Goal: Contribute content: Contribute content

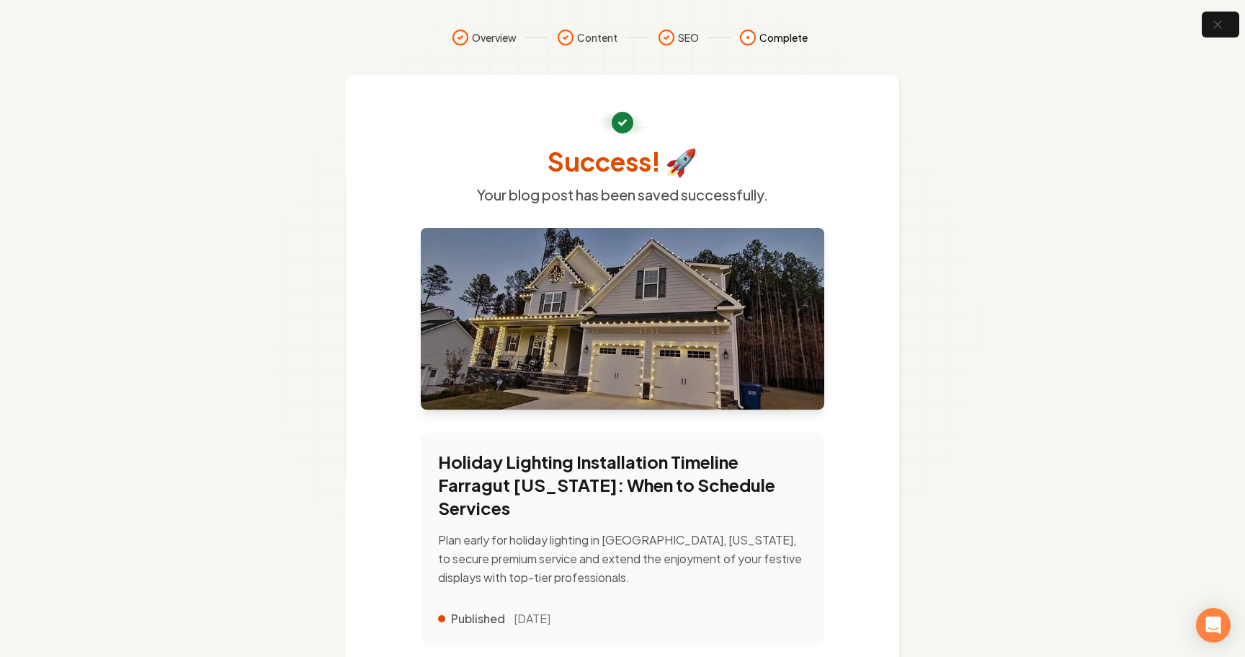
scroll to position [14, 0]
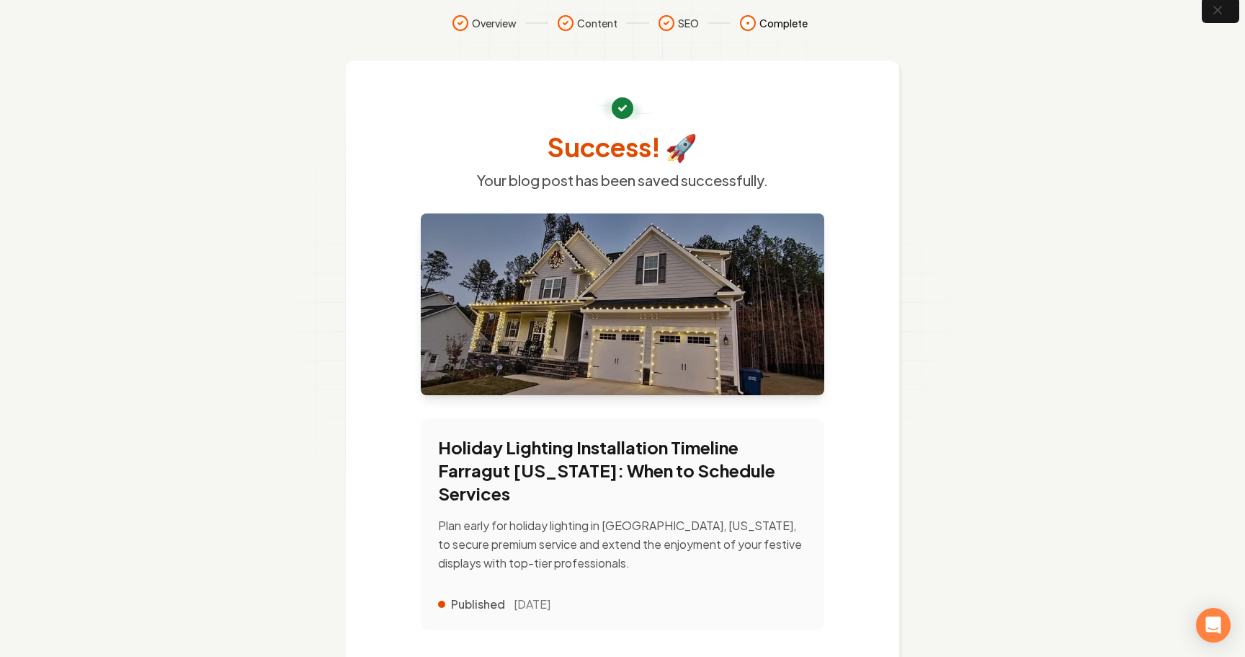
click at [1224, 15] on icon "button" at bounding box center [1218, 10] width 14 height 14
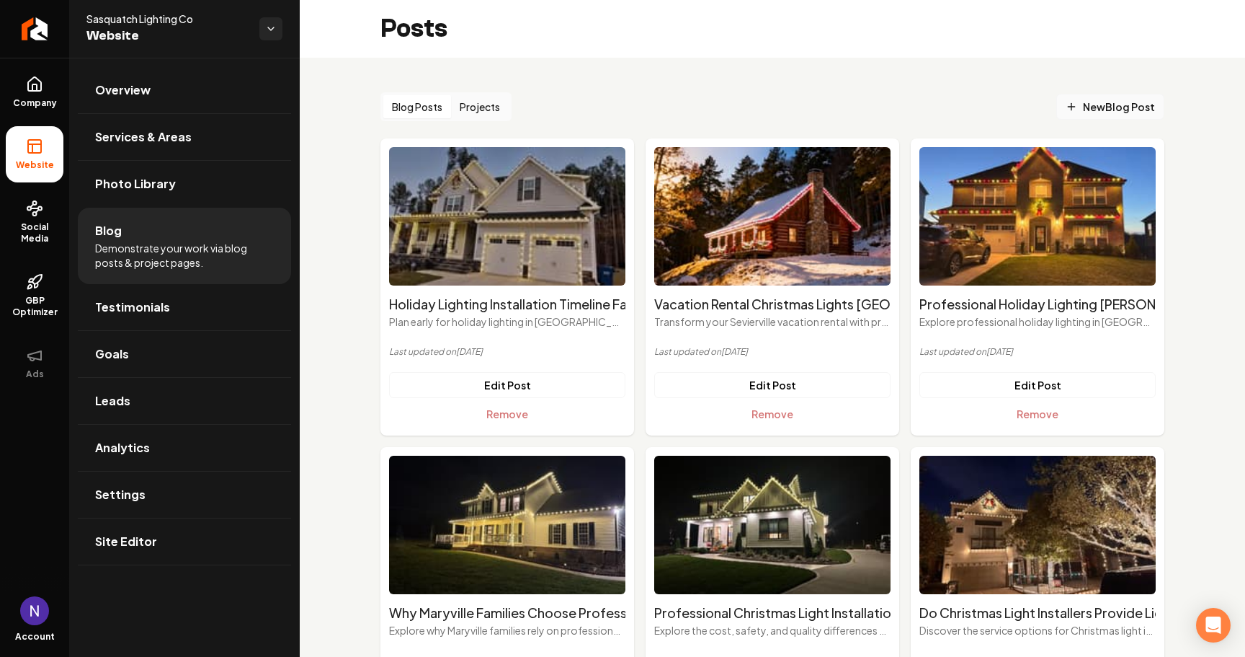
click at [1140, 105] on span "New Blog Post" at bounding box center [1110, 106] width 89 height 15
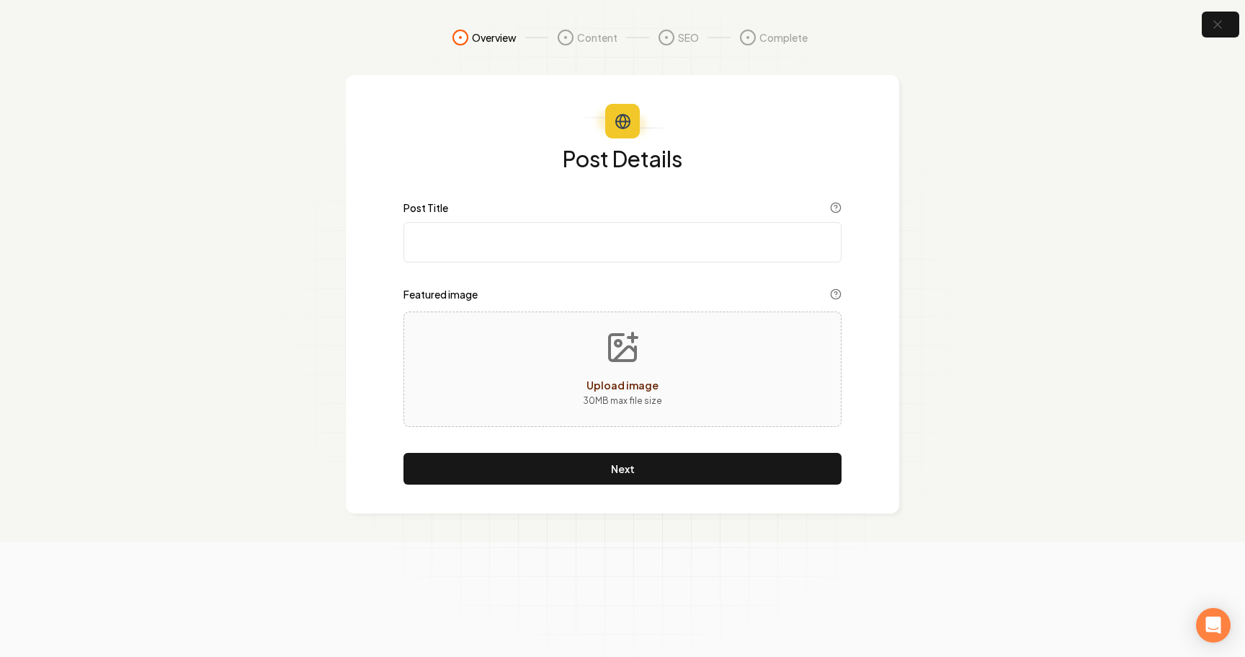
click at [495, 252] on input "Post Title" at bounding box center [623, 242] width 438 height 40
paste input "Professional Christmas Installation [GEOGRAPHIC_DATA] [US_STATE]: Expert Holida…"
type input "Professional Christmas Installation [GEOGRAPHIC_DATA] [US_STATE]: Expert Holida…"
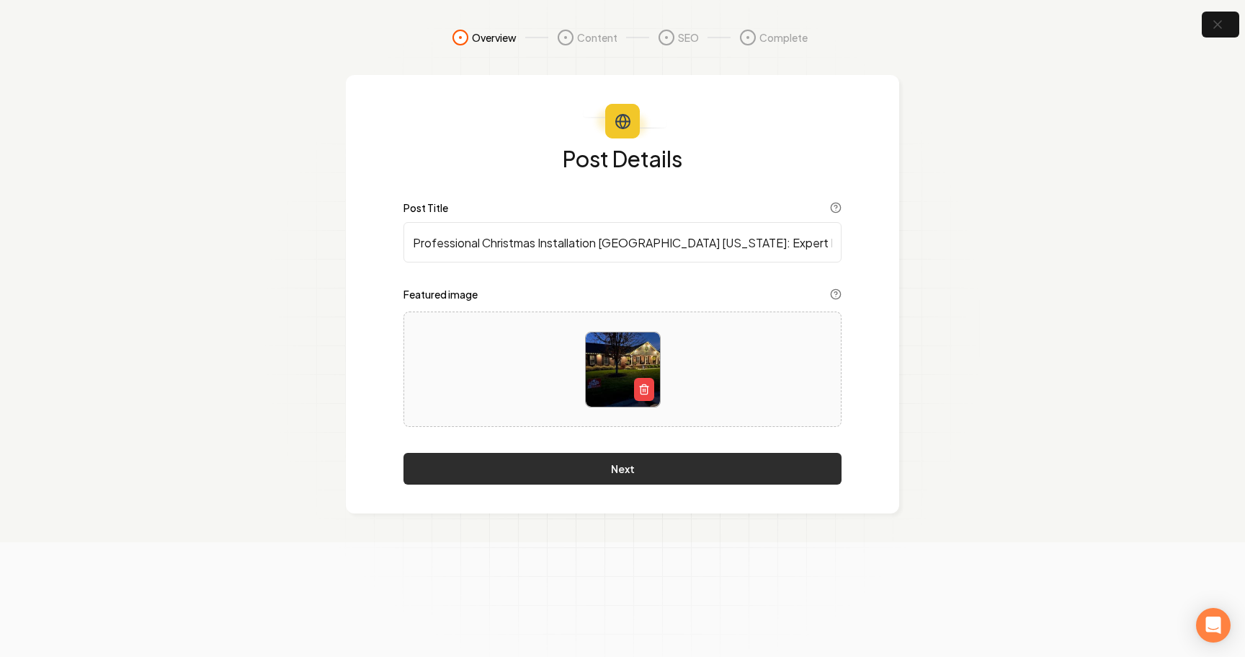
click at [547, 469] on button "Next" at bounding box center [623, 469] width 438 height 32
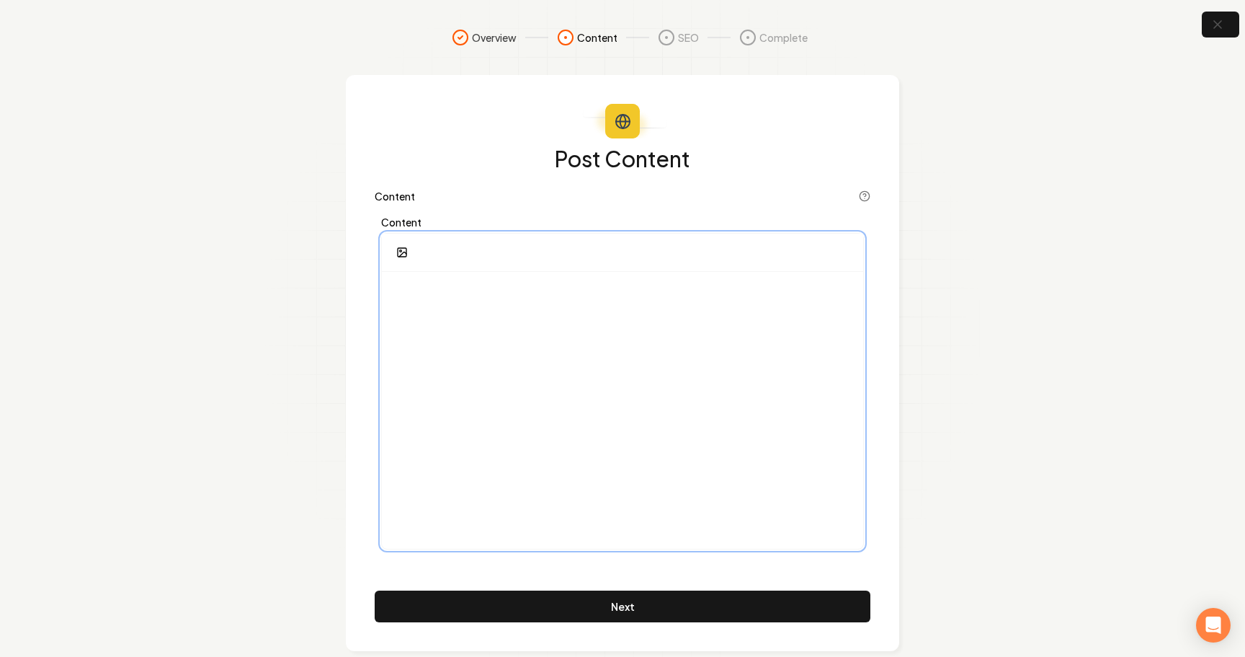
click at [521, 336] on div at bounding box center [622, 410] width 481 height 277
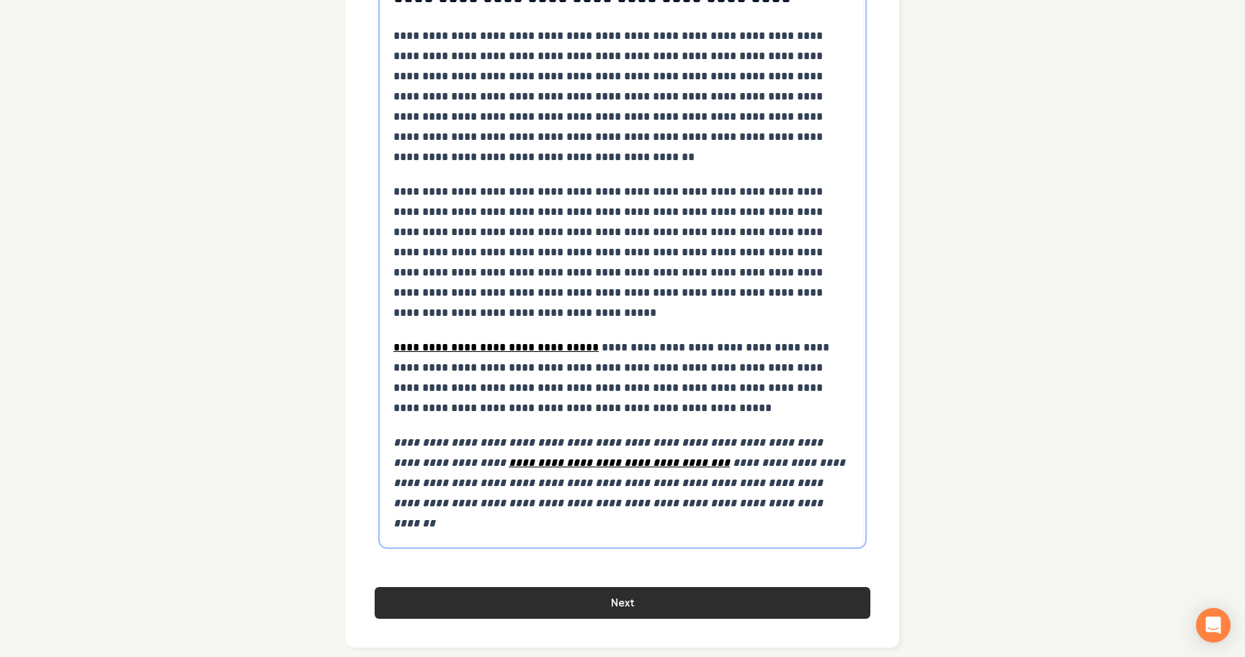
scroll to position [6694, 0]
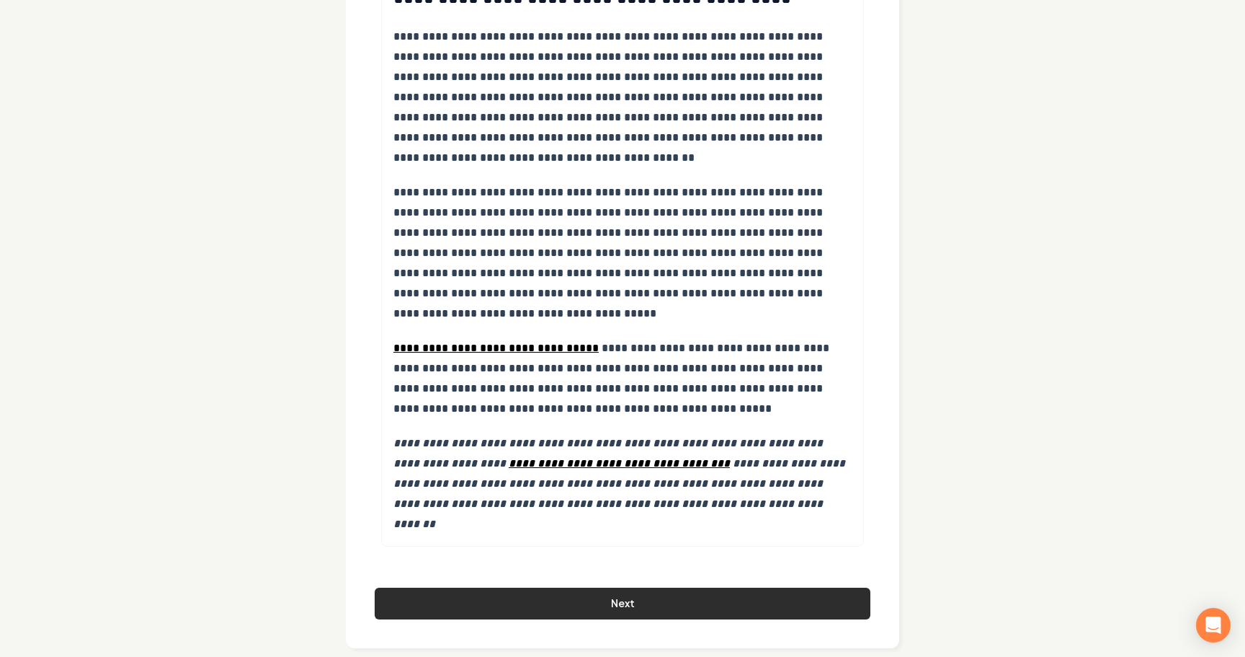
click at [545, 587] on button "Next" at bounding box center [623, 603] width 496 height 32
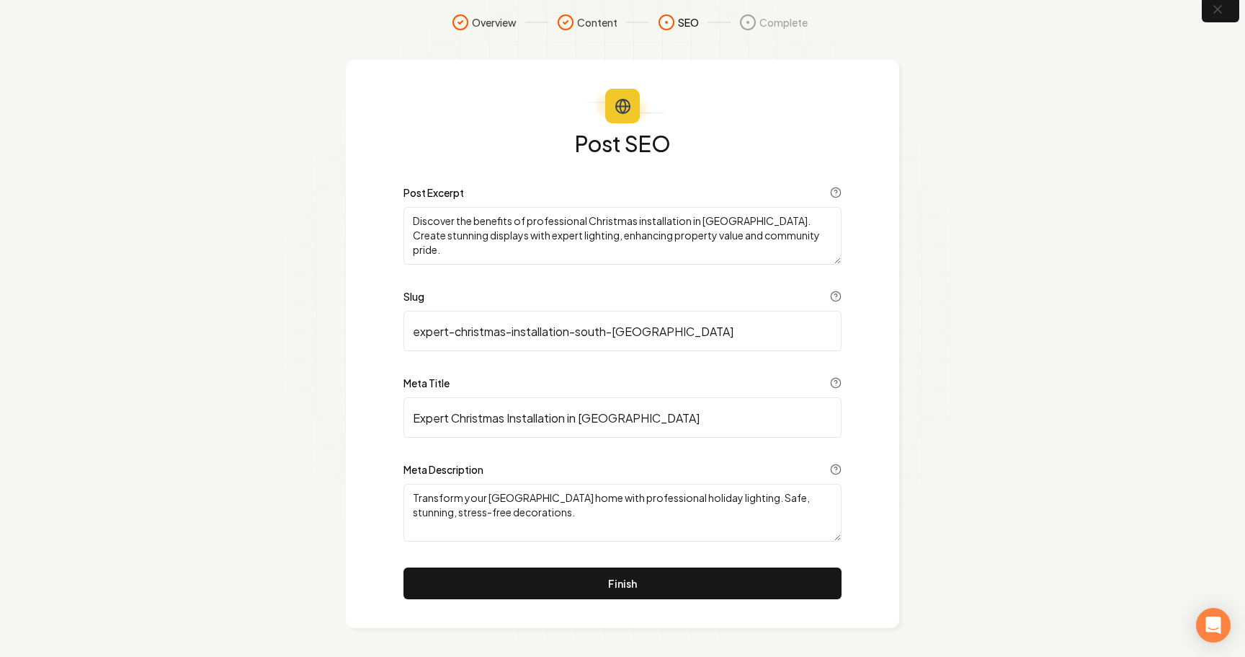
scroll to position [15, 0]
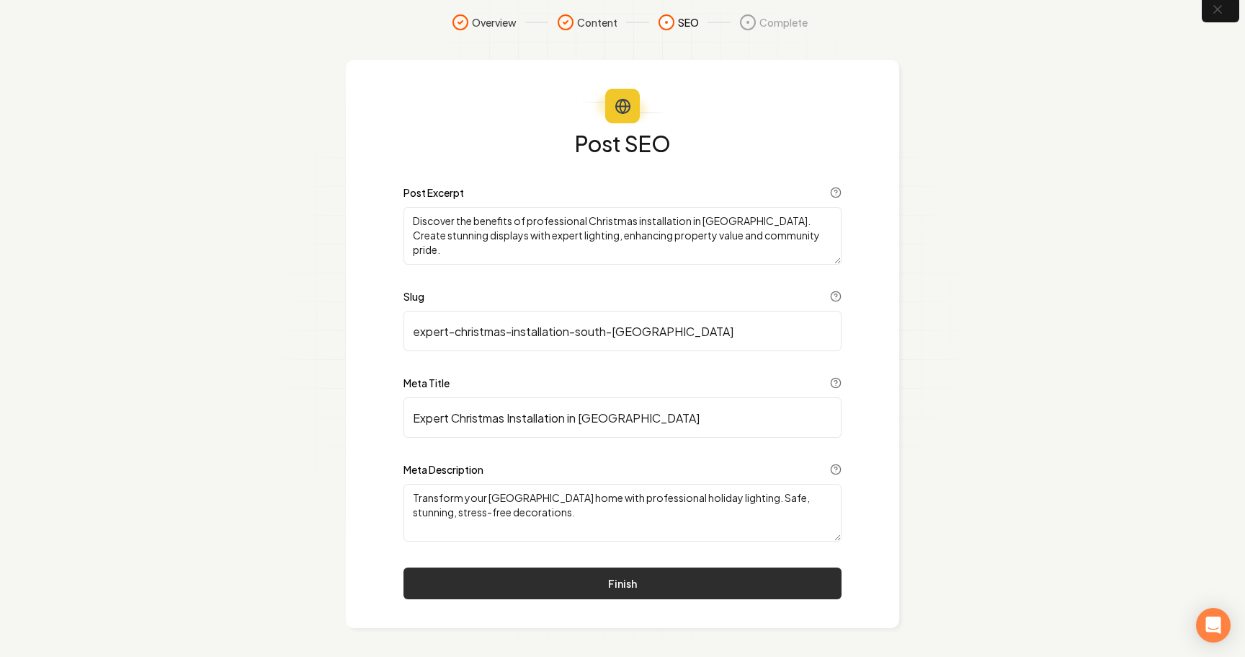
click at [518, 574] on button "Finish" at bounding box center [623, 583] width 438 height 32
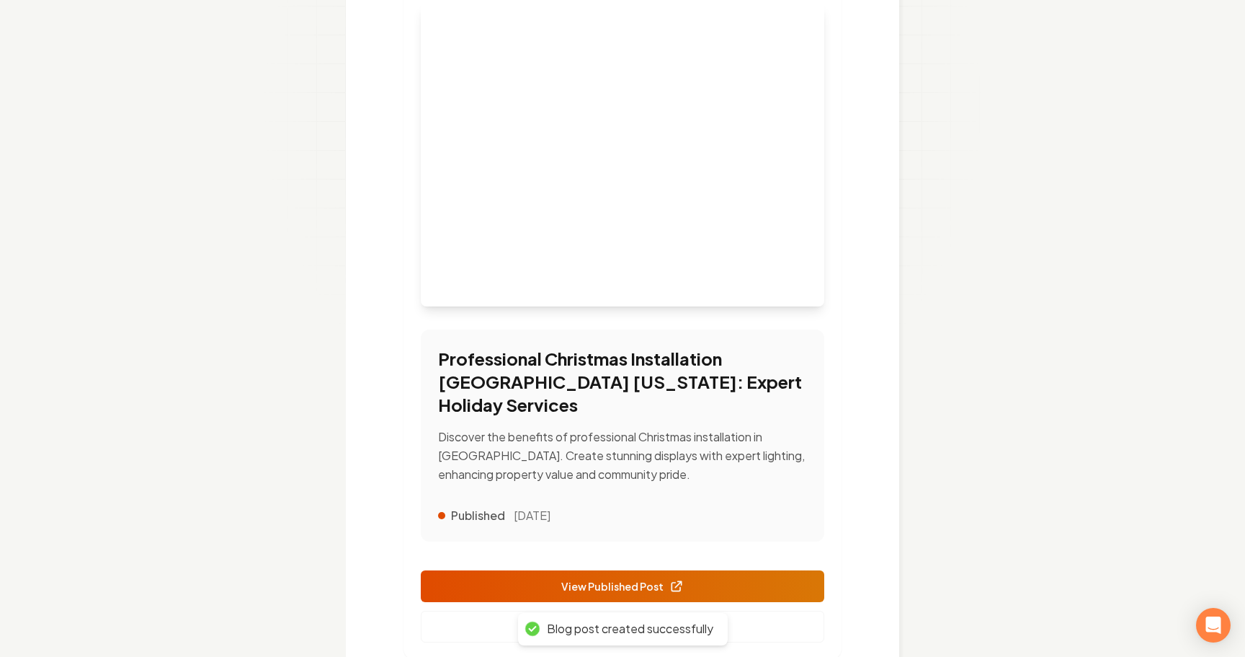
scroll to position [240, 0]
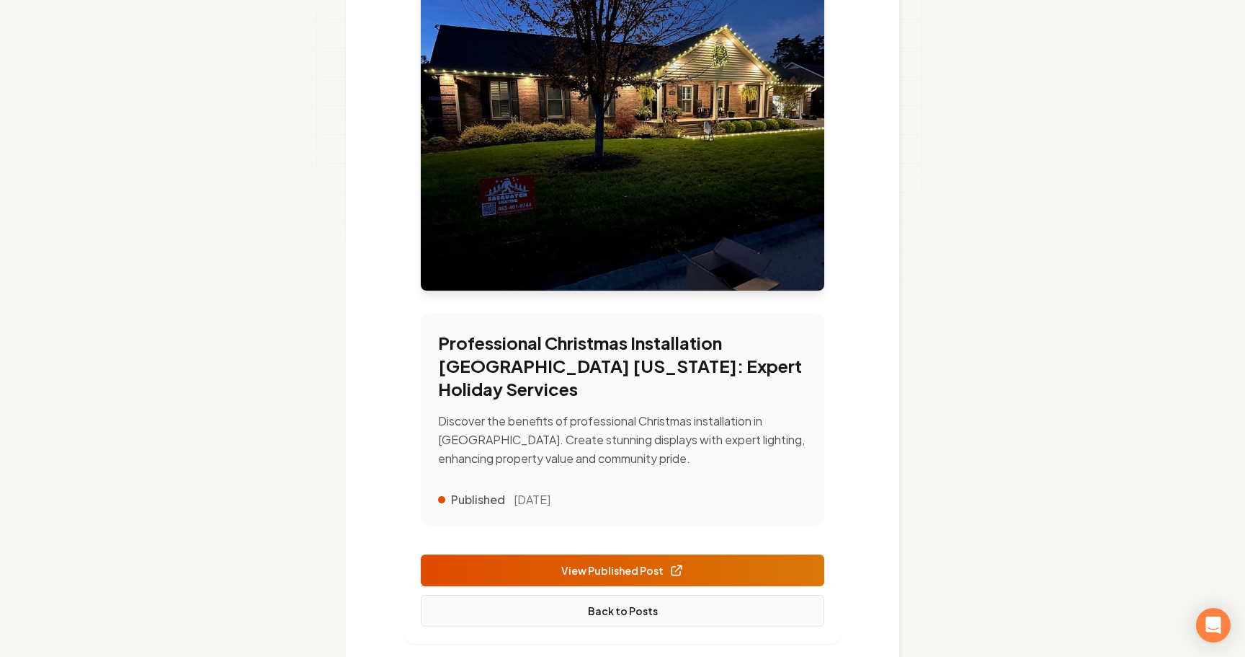
click at [600, 614] on link "Back to Posts" at bounding box center [623, 611] width 404 height 32
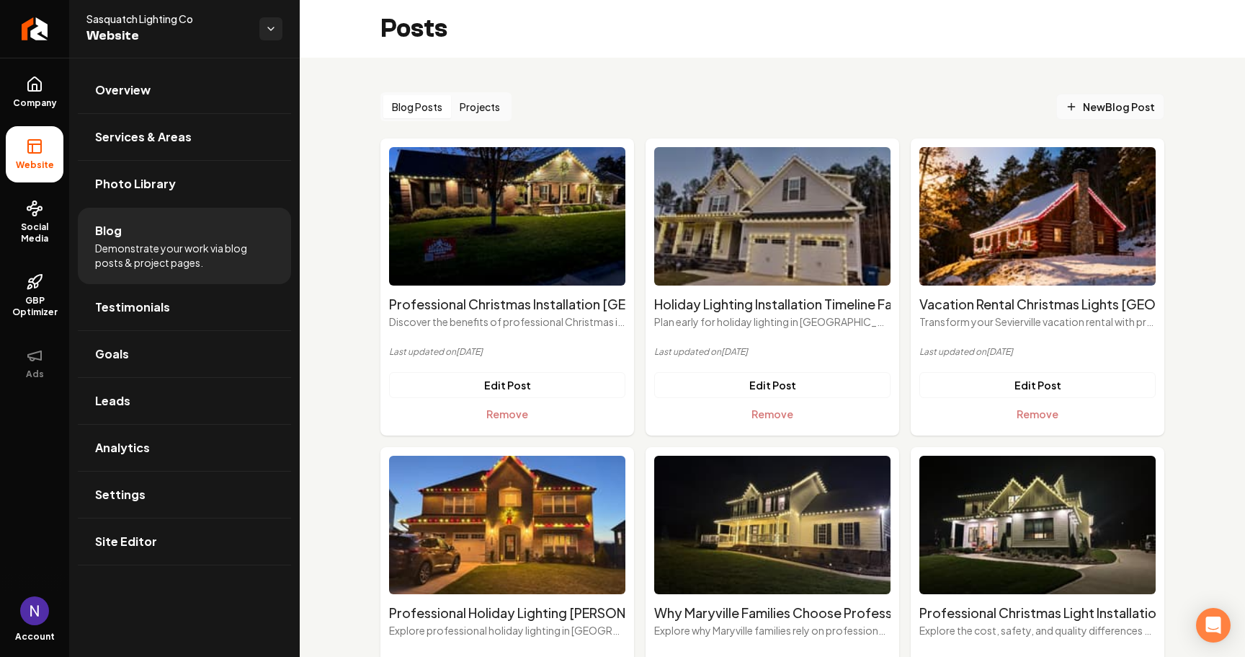
click at [1107, 104] on span "New Blog Post" at bounding box center [1110, 106] width 89 height 15
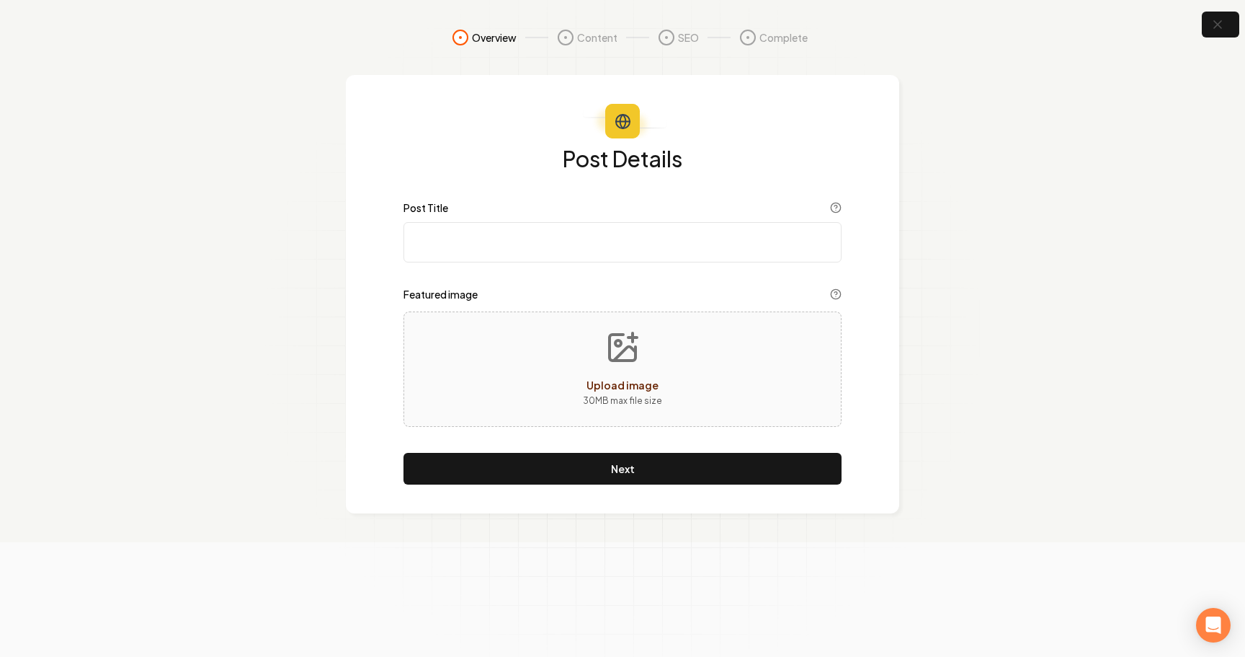
click at [489, 248] on input "Post Title" at bounding box center [623, 242] width 438 height 40
paste input "Safe Christmas Light Installation [GEOGRAPHIC_DATA]: Professional vs DIY Safety"
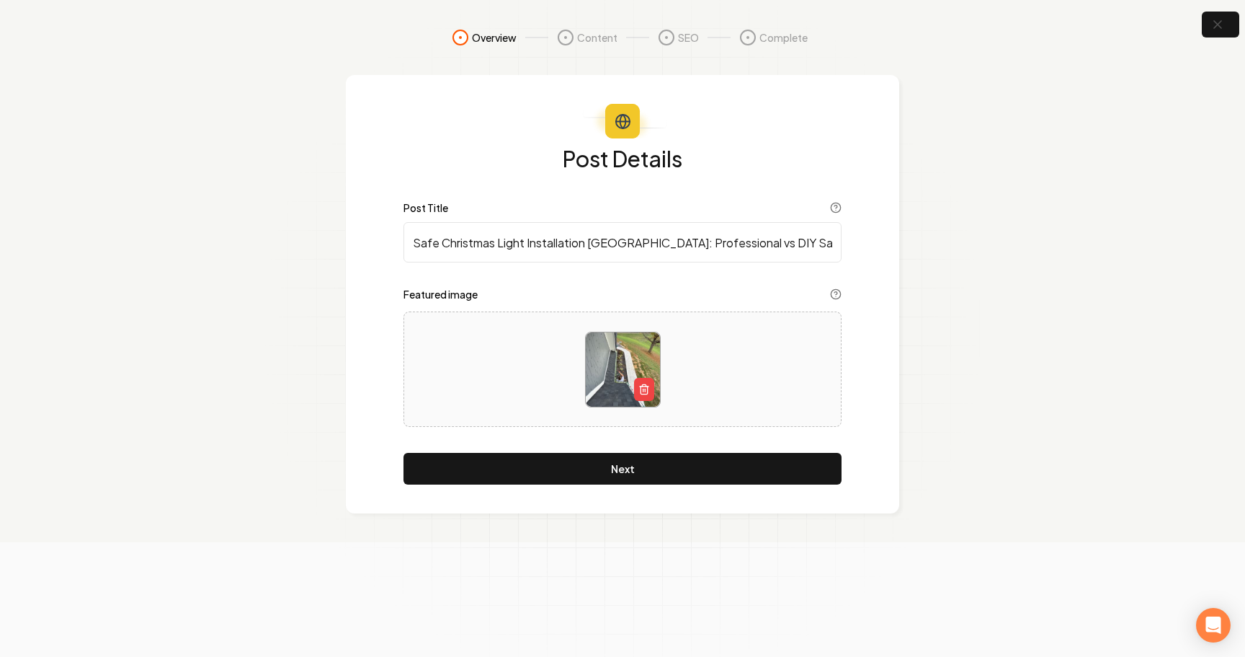
click at [669, 243] on input "Safe Christmas Light Installation [GEOGRAPHIC_DATA]: Professional vs DIY Safety" at bounding box center [623, 242] width 438 height 40
click at [587, 240] on input "Safe Christmas Light Installation [GEOGRAPHIC_DATA]: Professional vs DIY Safety" at bounding box center [623, 242] width 438 height 40
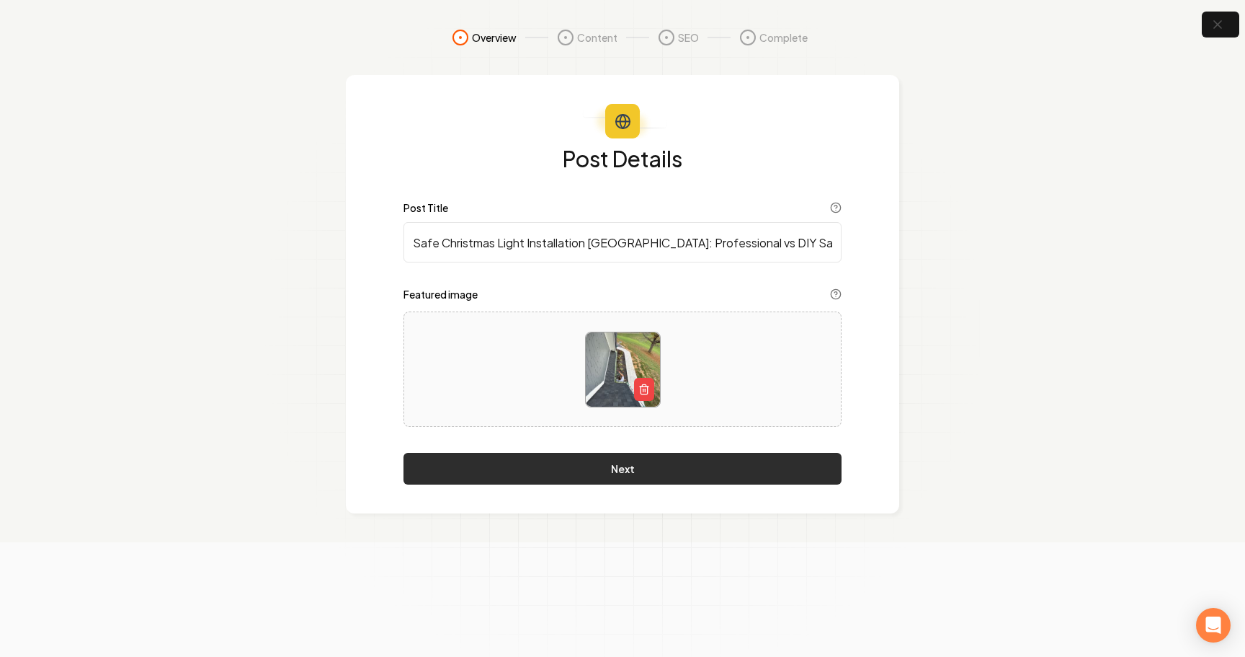
type input "Safe Christmas Light Installation [GEOGRAPHIC_DATA]: Professional vs DIY Safety"
click at [608, 479] on button "Next" at bounding box center [623, 469] width 438 height 32
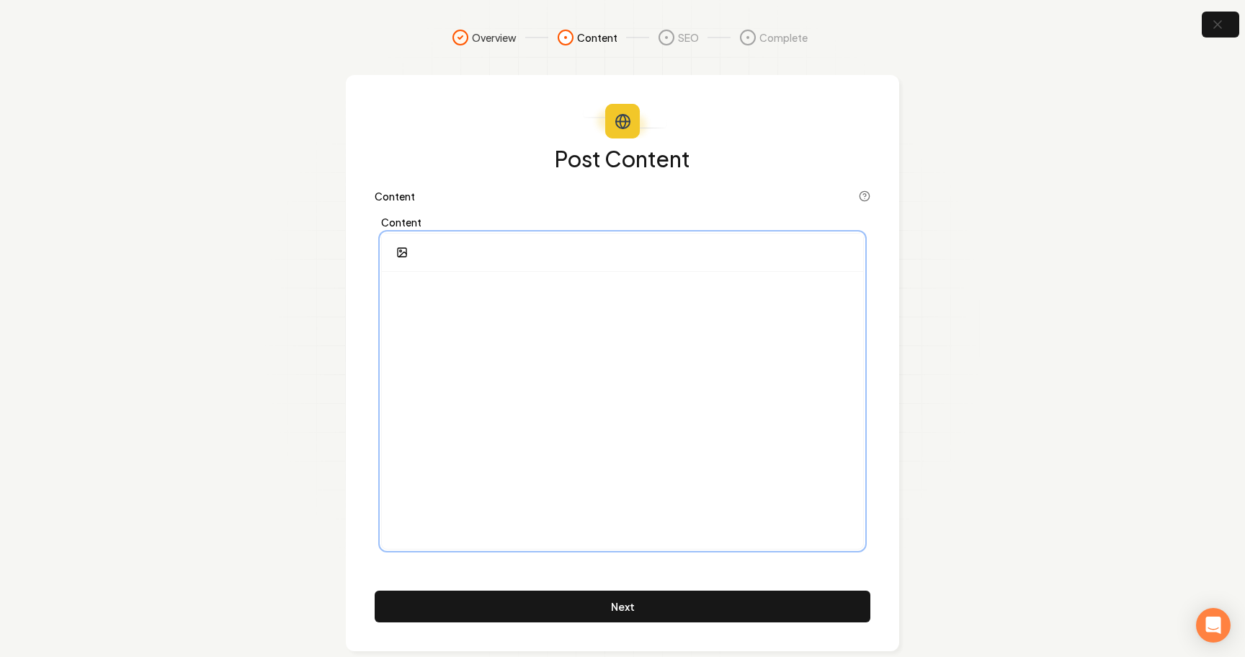
click at [520, 321] on div at bounding box center [622, 410] width 481 height 277
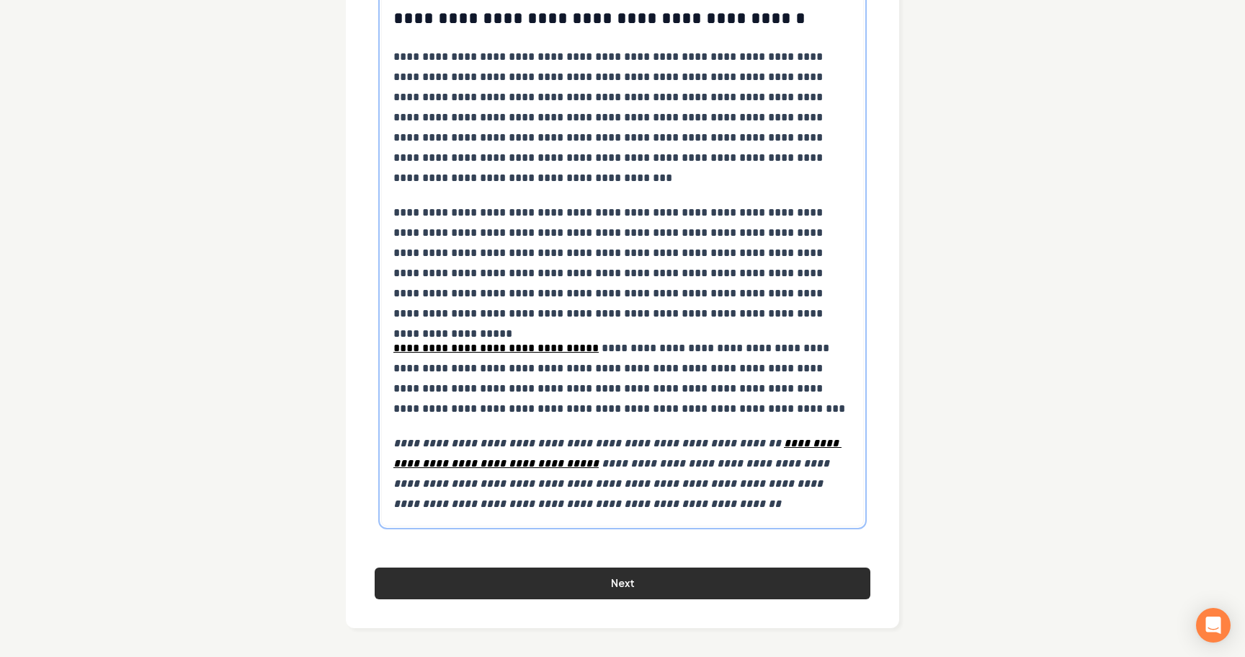
scroll to position [7080, 0]
click at [582, 585] on button "Next" at bounding box center [623, 583] width 496 height 32
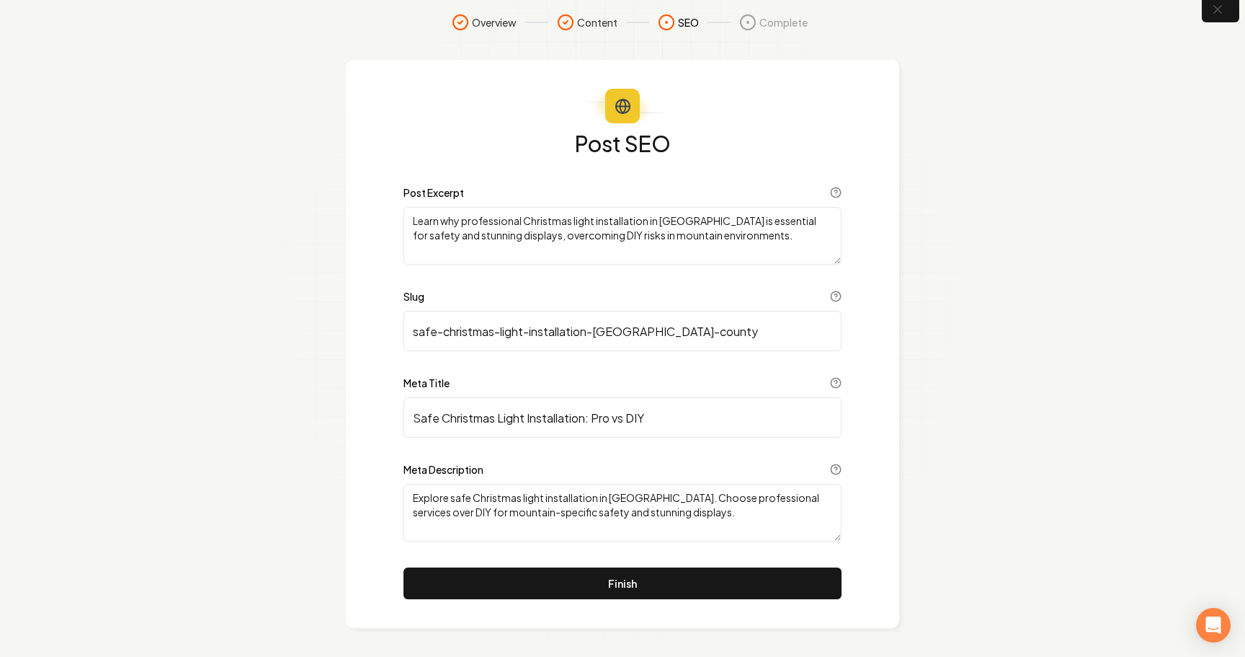
scroll to position [15, 0]
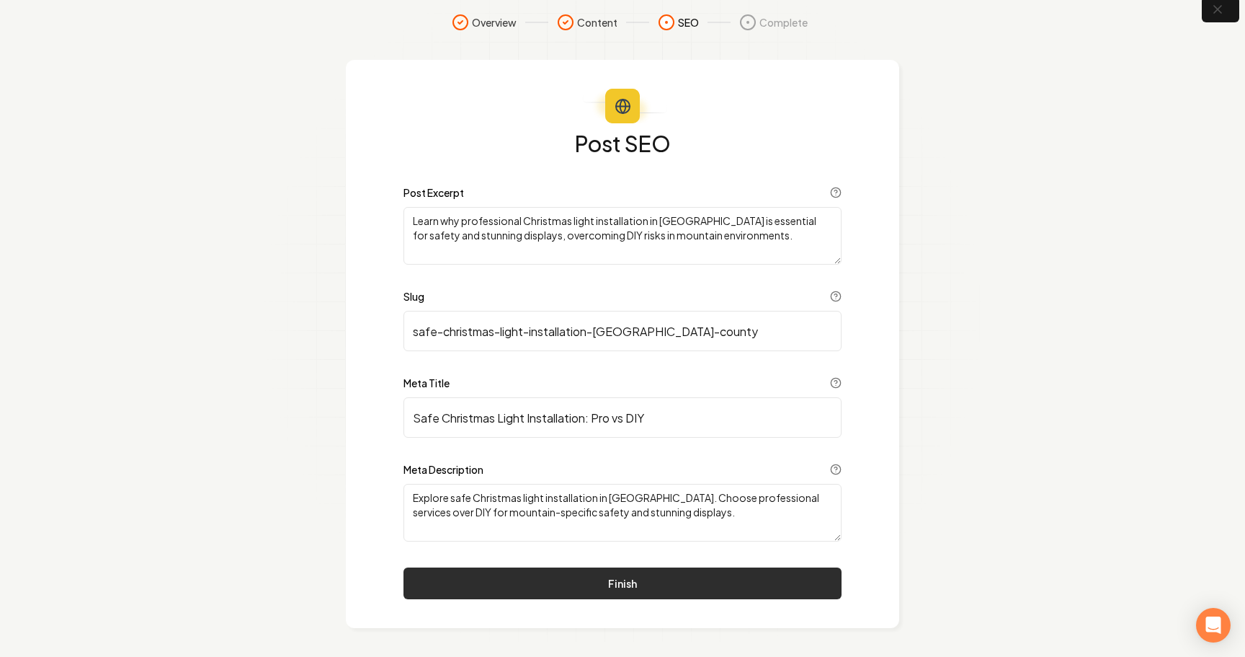
click at [520, 589] on button "Finish" at bounding box center [623, 583] width 438 height 32
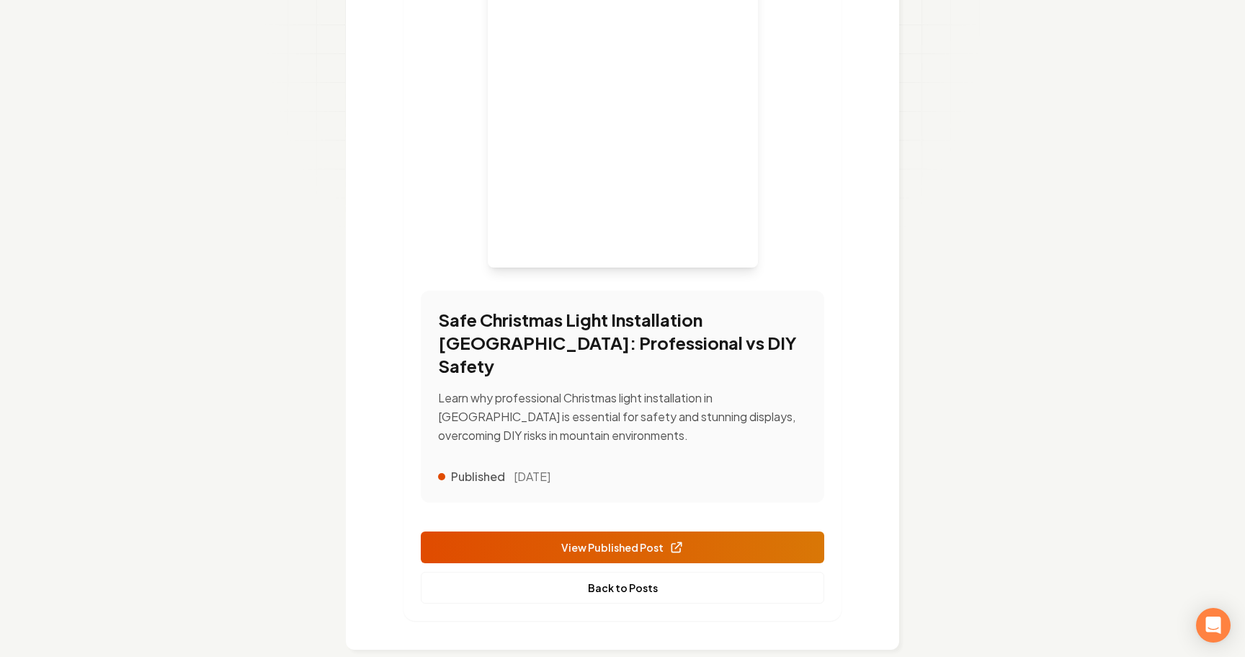
scroll to position [319, 0]
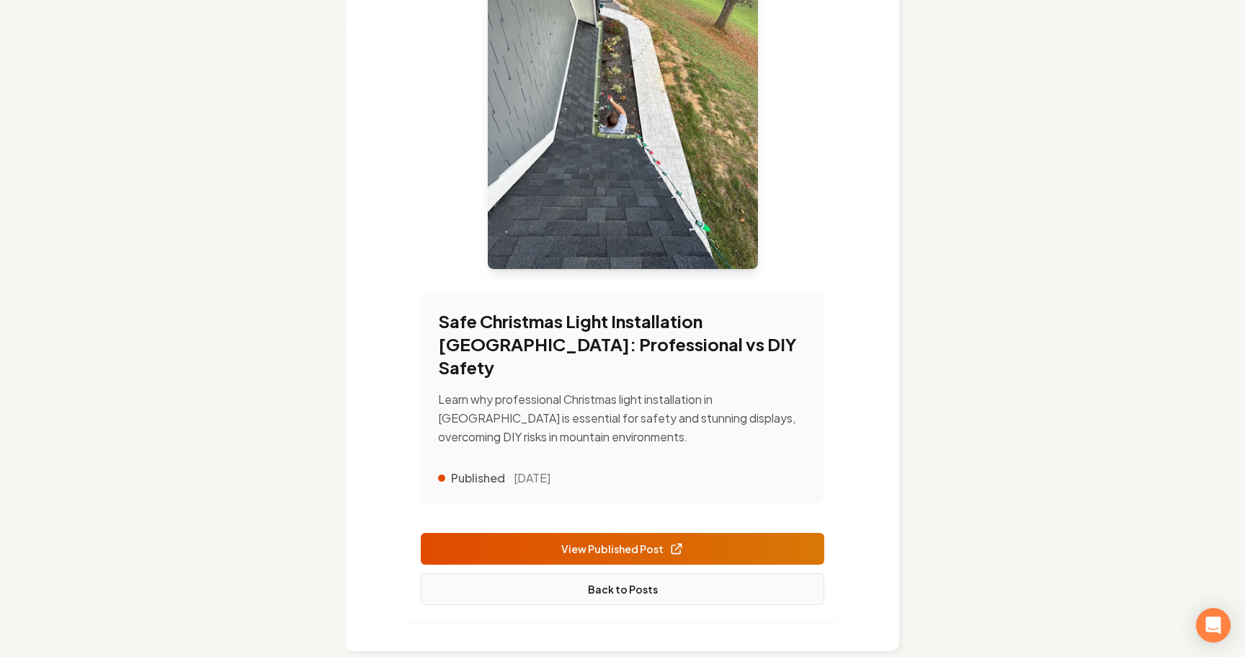
click at [603, 573] on link "Back to Posts" at bounding box center [623, 589] width 404 height 32
